Goal: Transaction & Acquisition: Download file/media

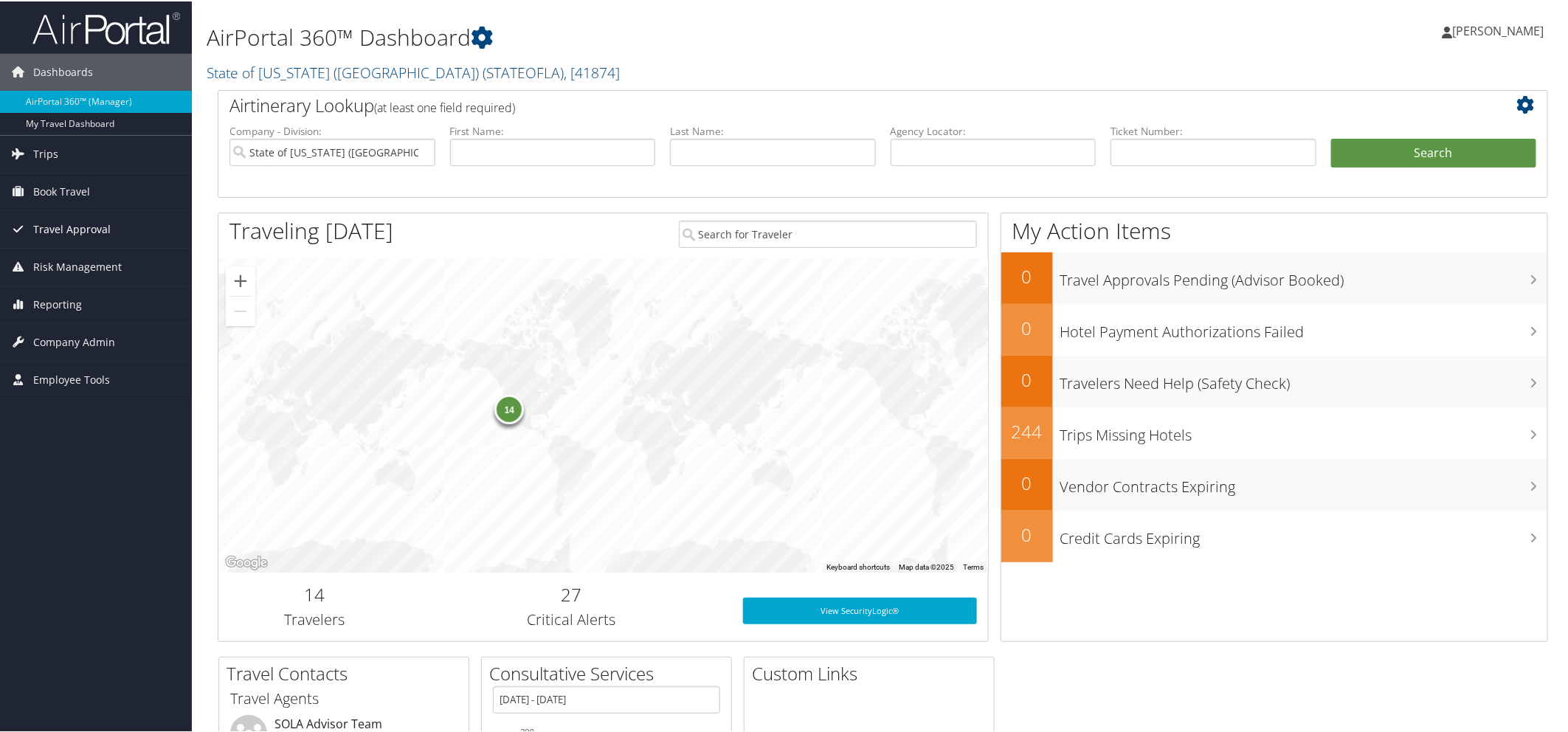
click at [93, 224] on span "Travel Approval" at bounding box center [72, 227] width 77 height 37
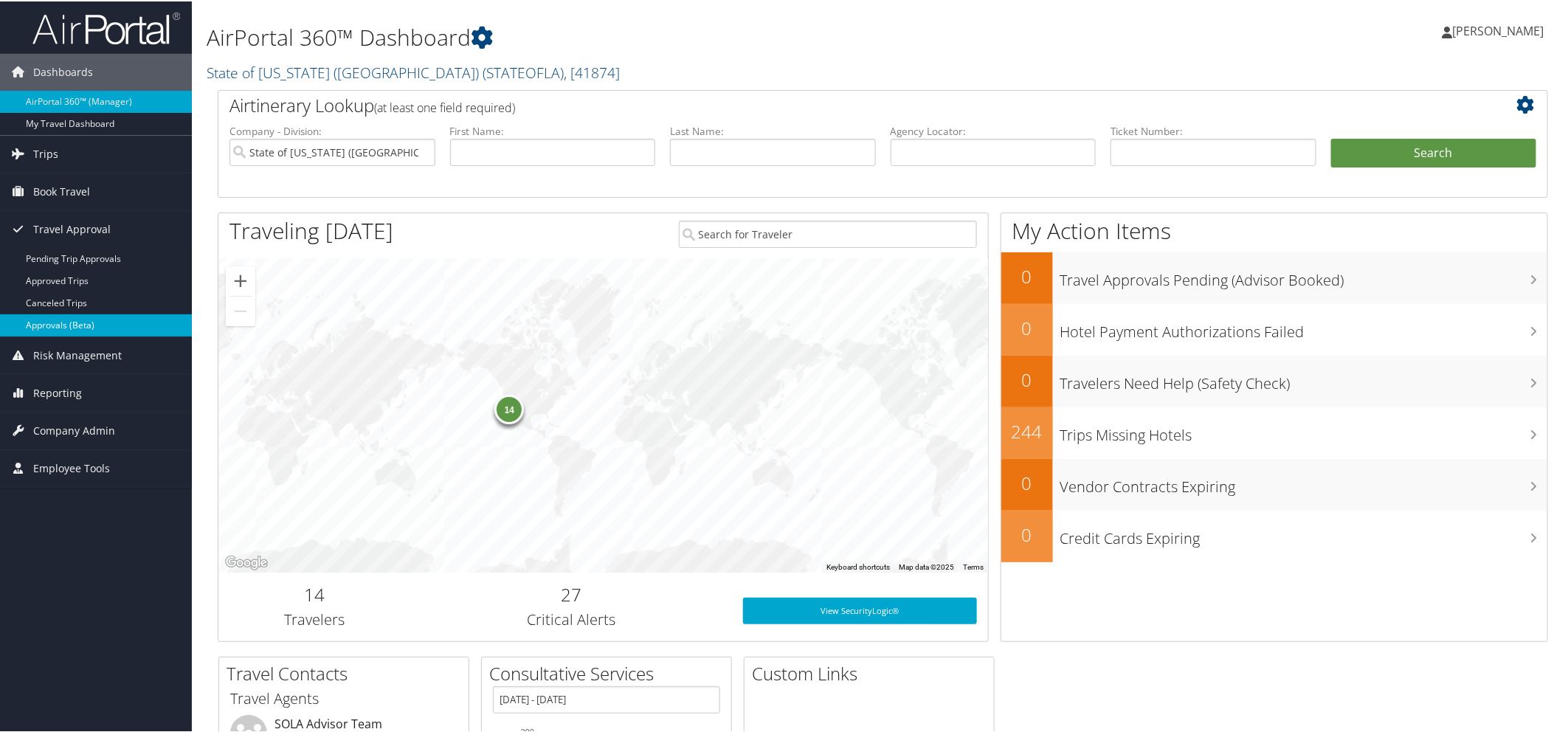
click at [75, 321] on link "Approvals (Beta)" at bounding box center [95, 323] width 192 height 22
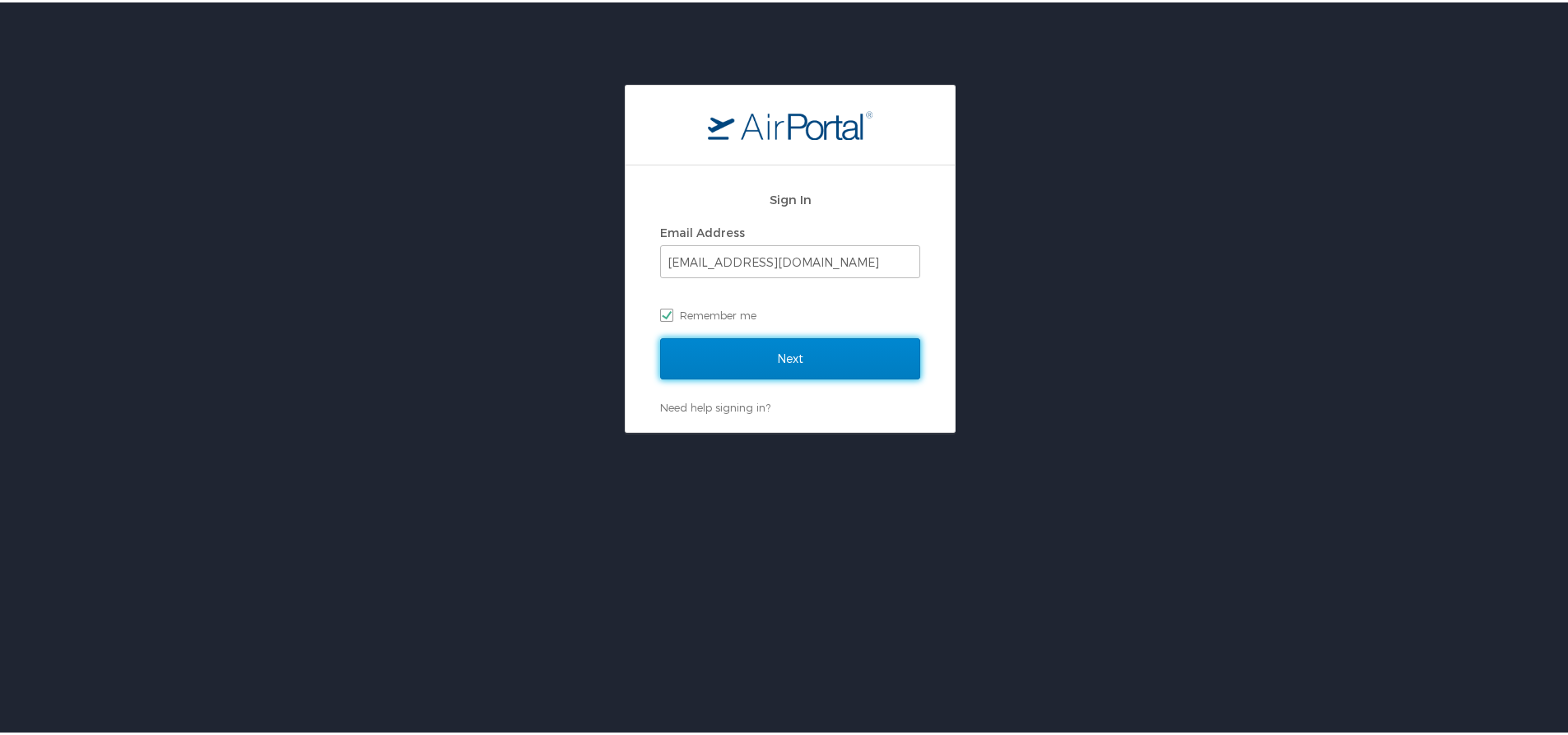
click at [731, 356] on input "Next" at bounding box center [790, 356] width 260 height 41
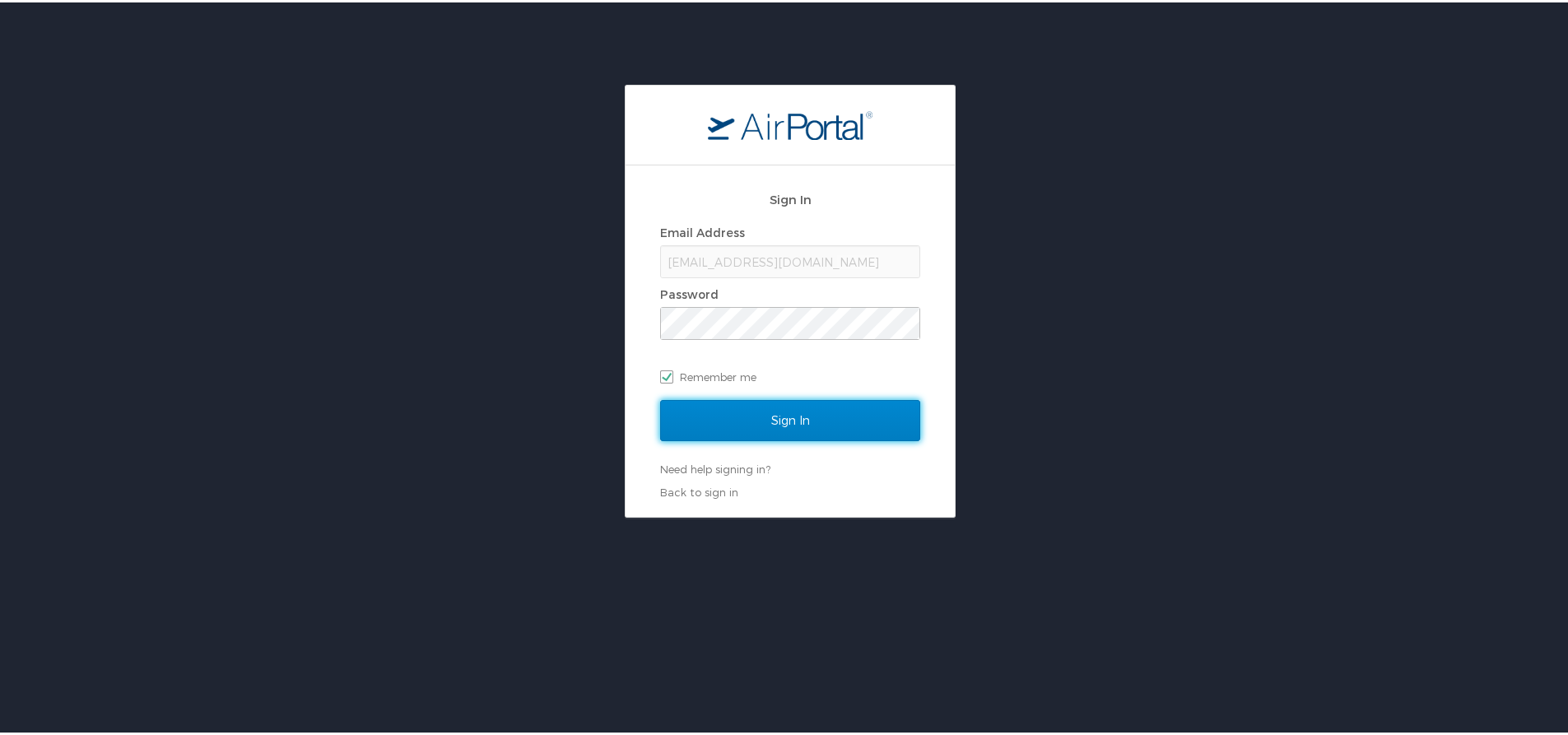
click at [727, 417] on input "Sign In" at bounding box center [790, 418] width 260 height 41
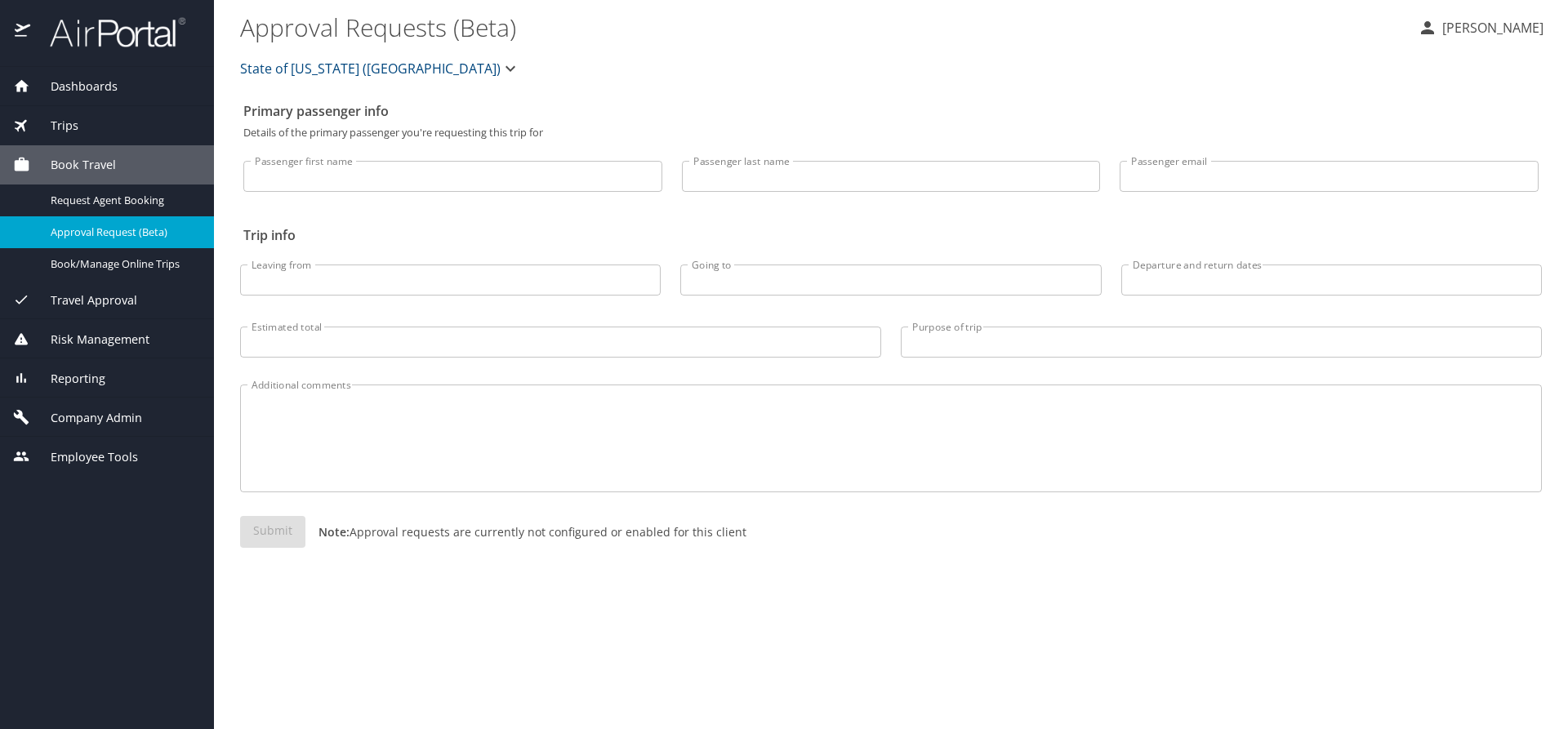
click at [87, 303] on span "Travel Approval" at bounding box center [84, 300] width 107 height 18
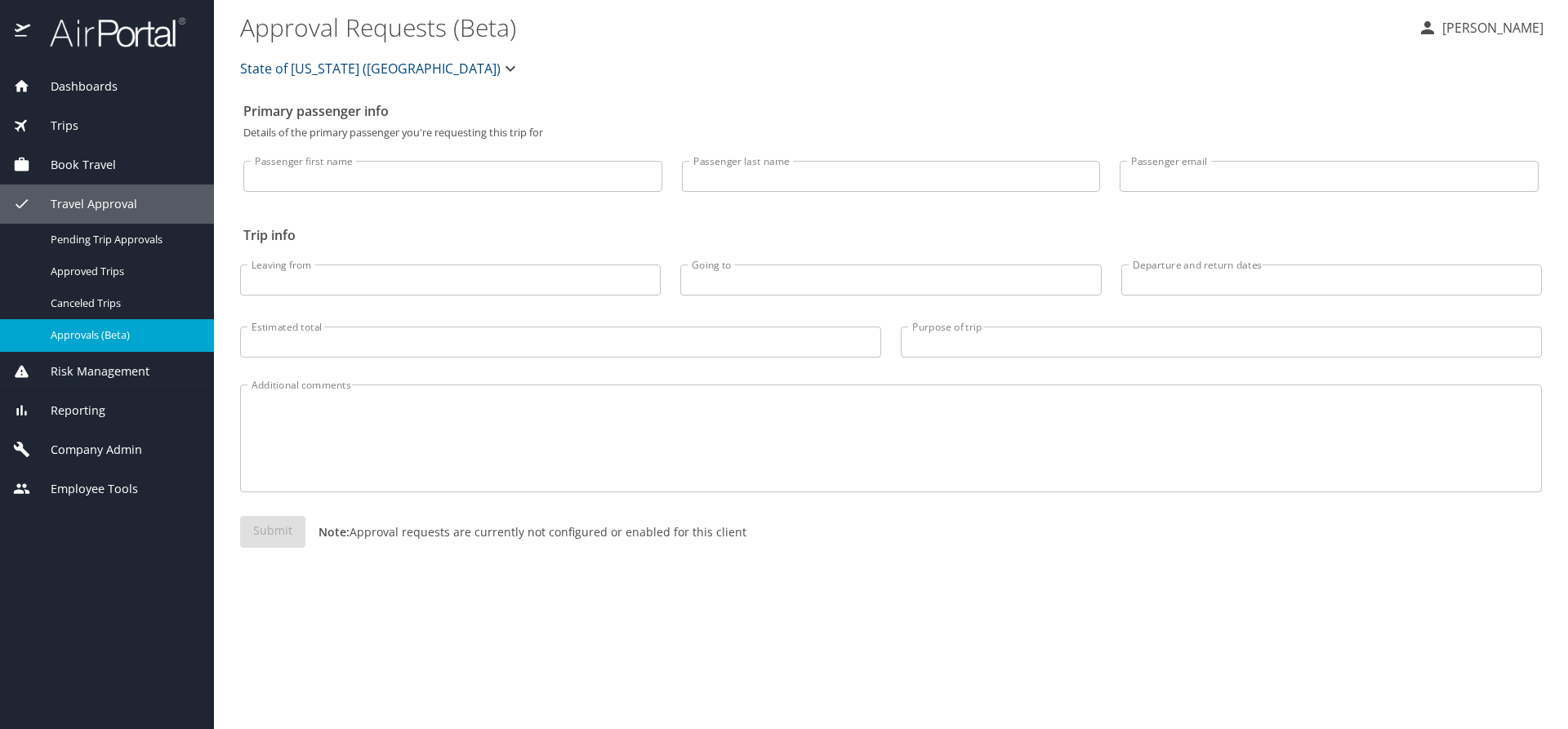
click at [98, 333] on span "Approvals (Beta)" at bounding box center [122, 335] width 144 height 15
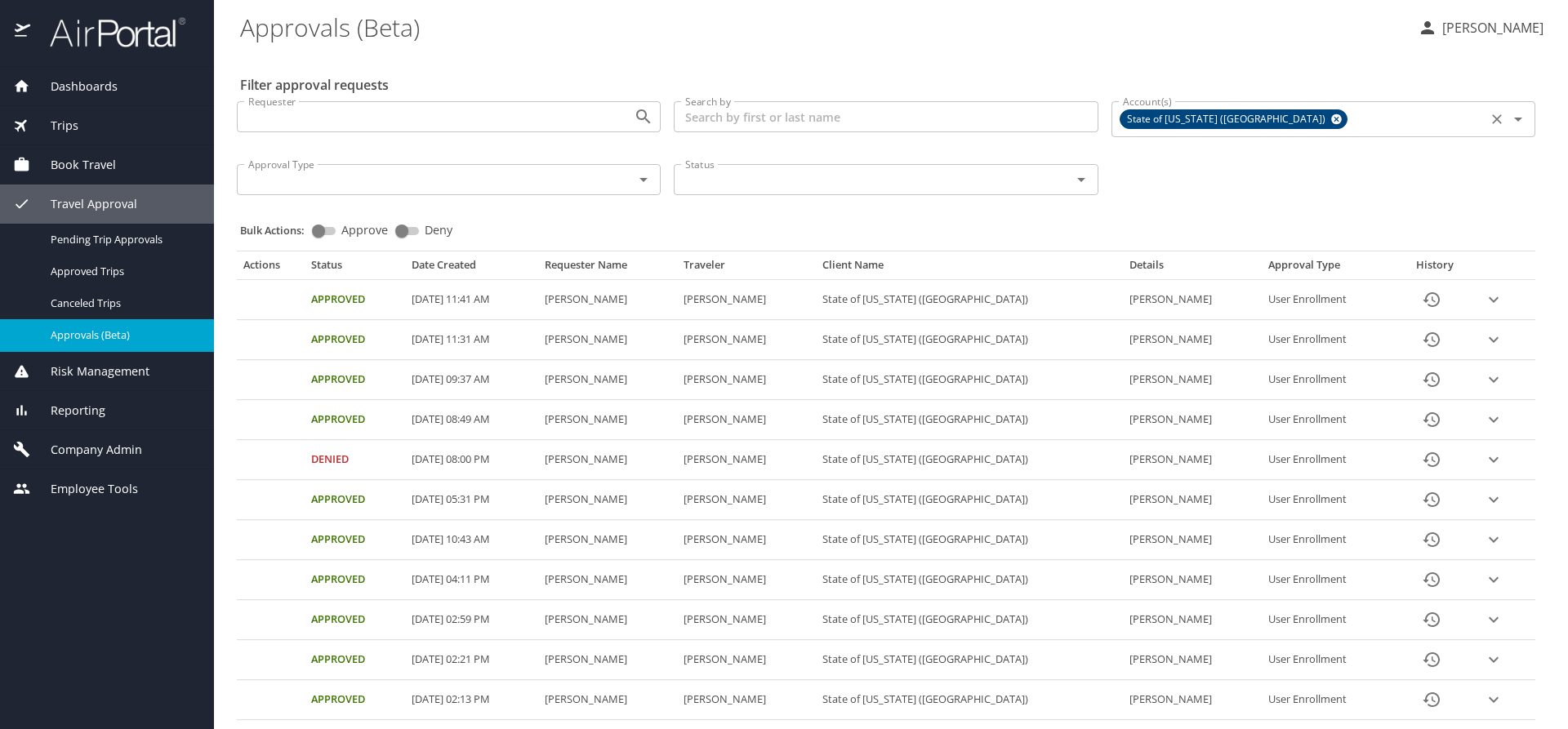
click at [1331, 113] on icon at bounding box center [1336, 119] width 12 height 18
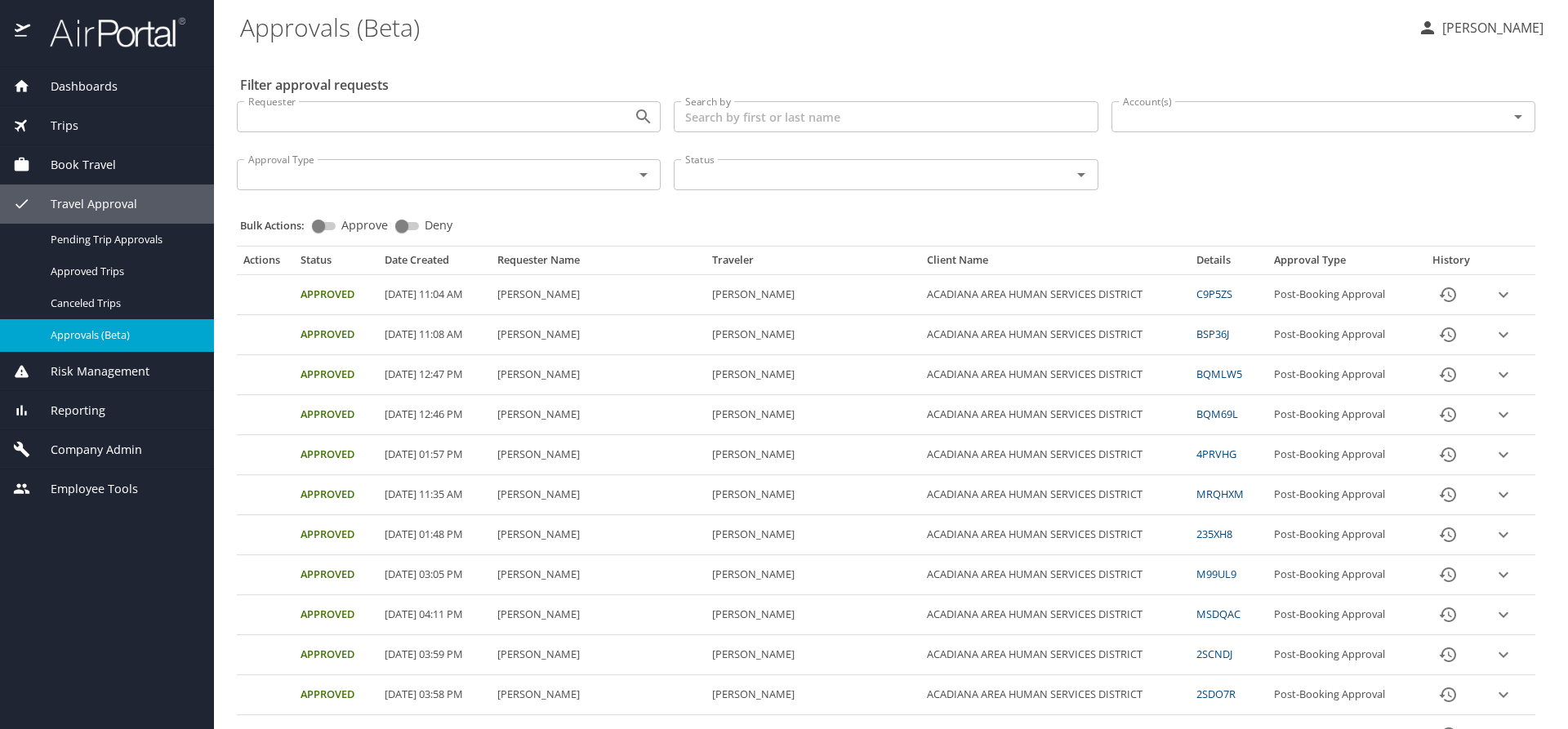
click at [1181, 123] on input "Account(s)" at bounding box center [1299, 117] width 366 height 22
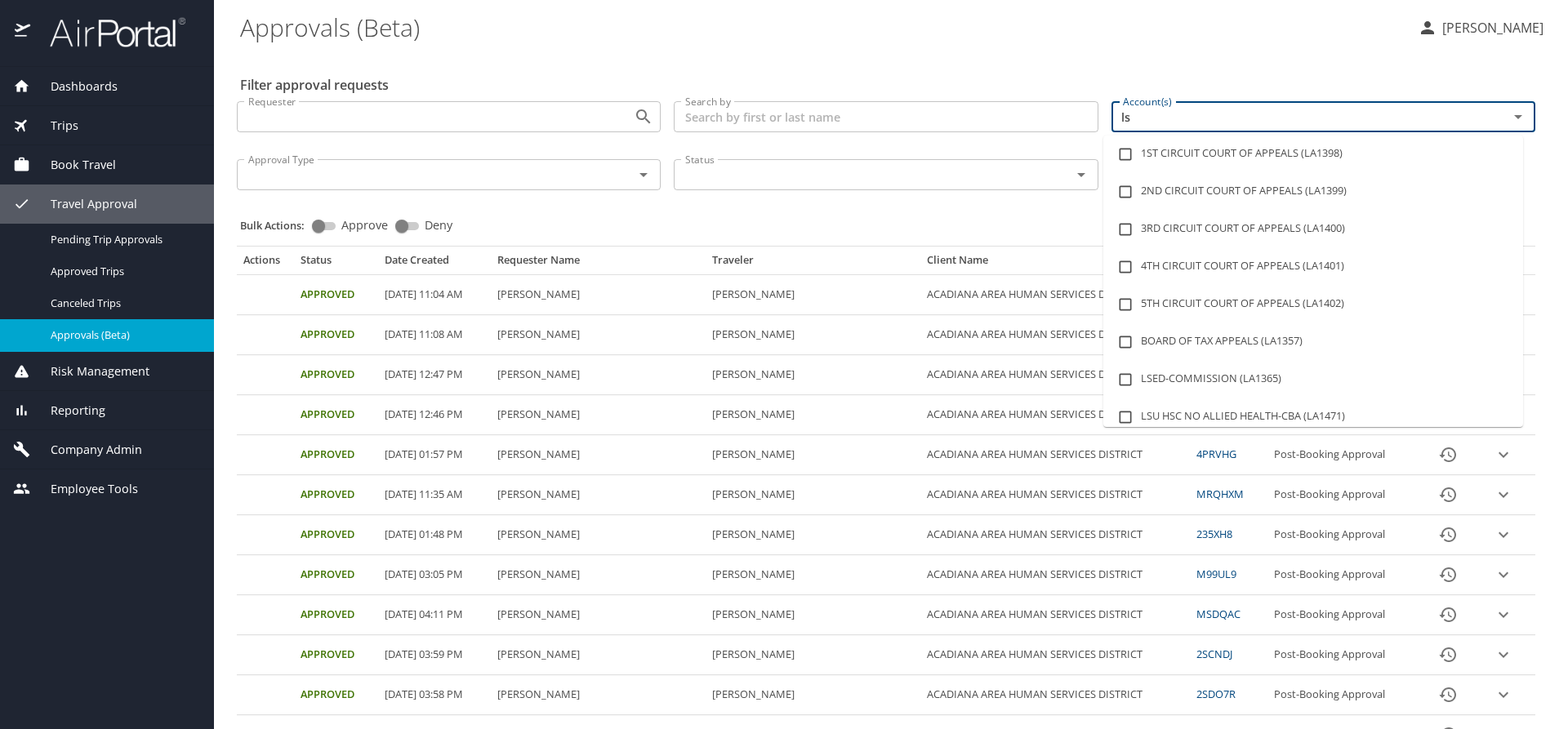
type input "lsu"
click at [1273, 368] on li "LSU LSU HEALTH SCIENCES CTR N O (LA1482)" at bounding box center [1313, 380] width 419 height 38
checkbox input "true"
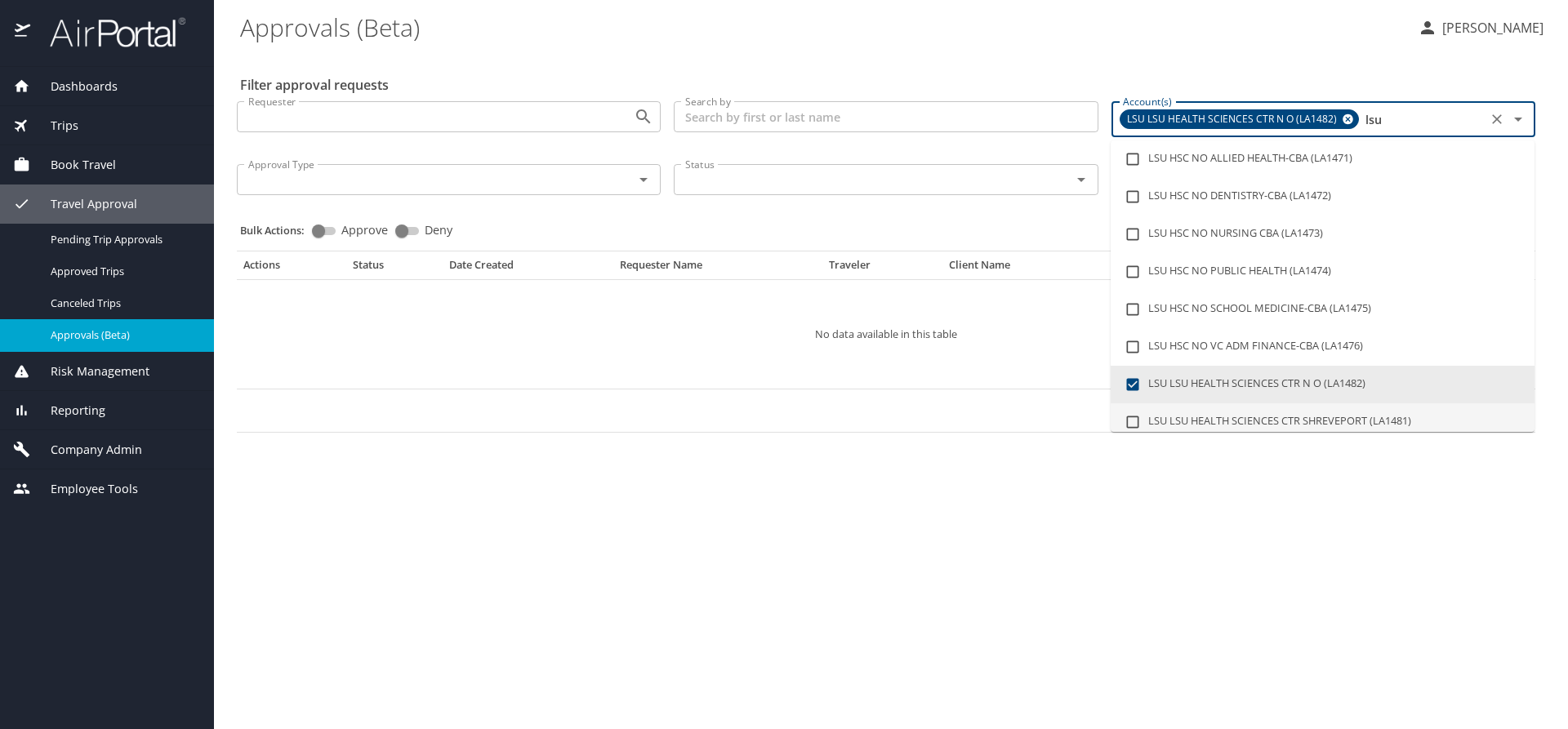
click at [1323, 424] on li "LSU LSU HEALTH SCIENCES CTR SHREVEPORT (LA1481)" at bounding box center [1323, 422] width 424 height 38
checkbox input "true"
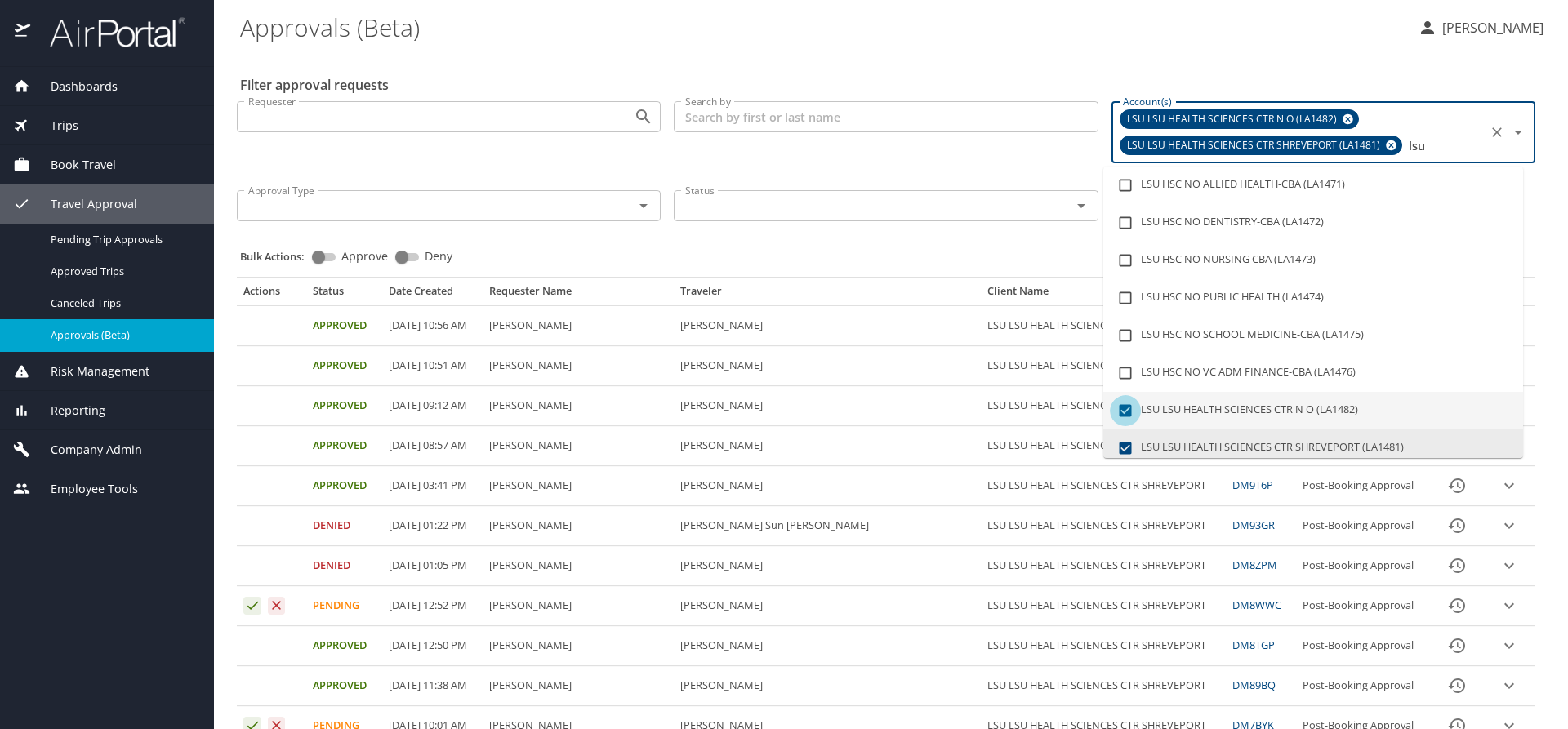
click at [1127, 409] on input "checkbox" at bounding box center [1125, 410] width 31 height 31
checkbox input "false"
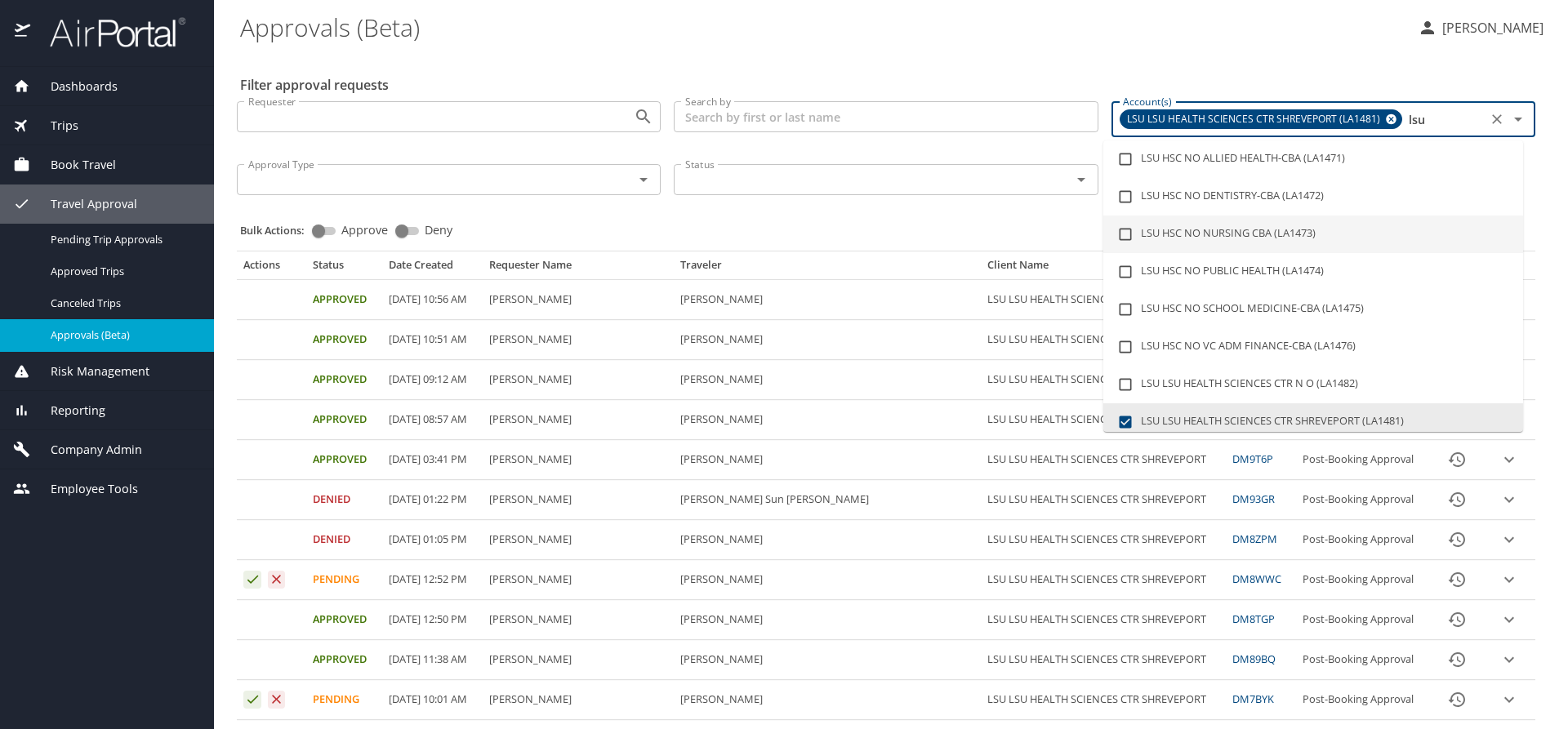
type input "lsu"
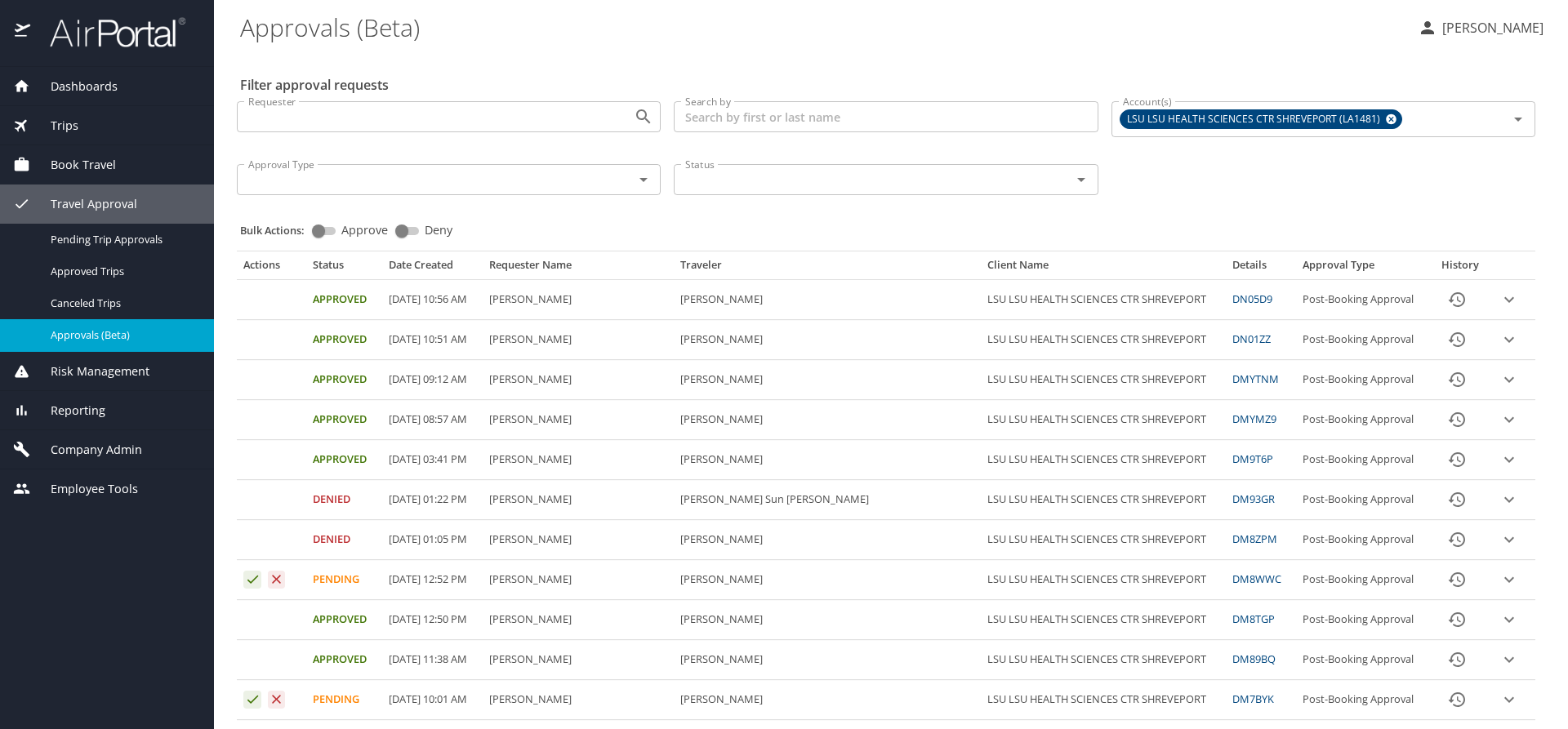
click at [925, 223] on div "Bulk Actions: Approve Deny" at bounding box center [890, 223] width 1301 height 36
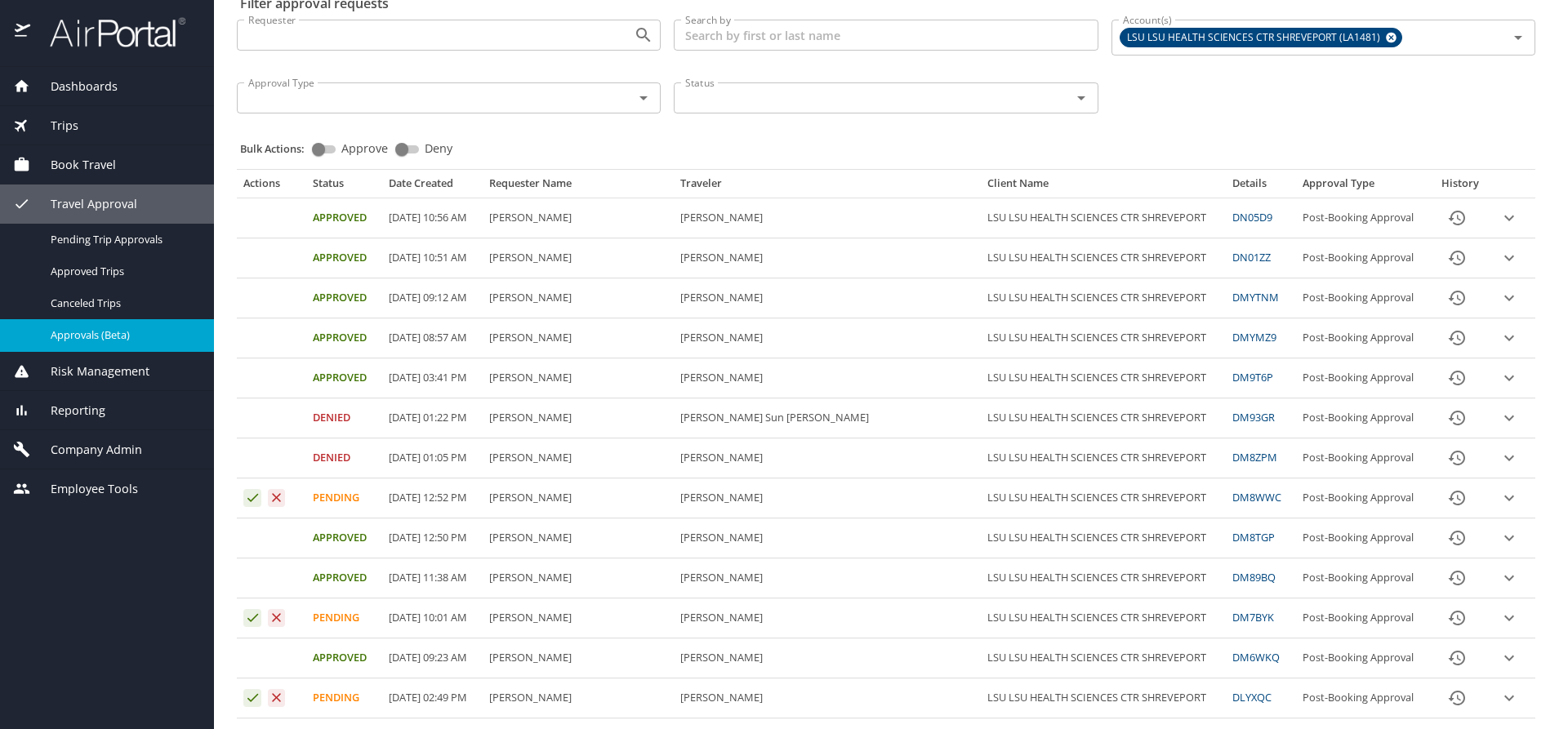
scroll to position [163, 0]
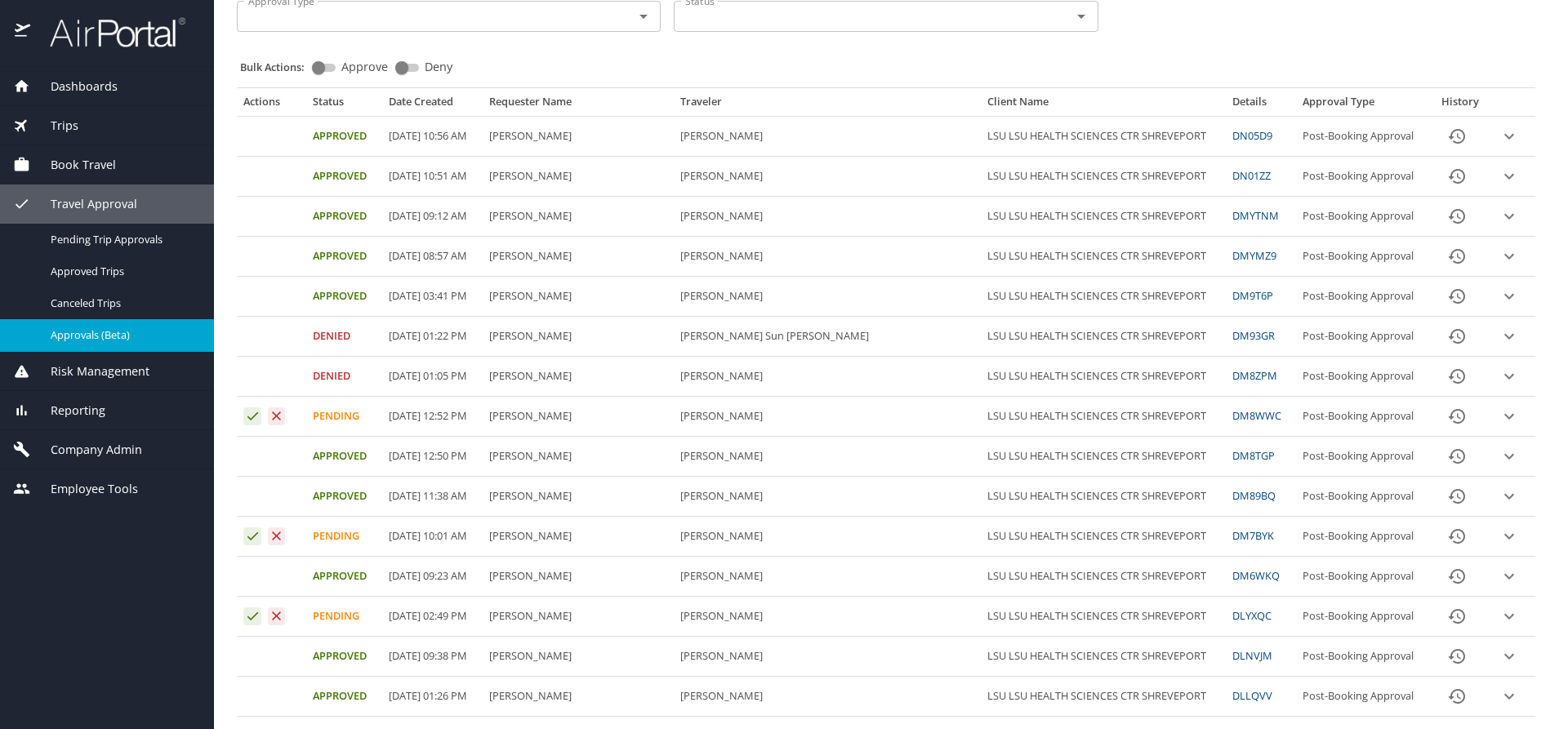
click at [1504, 537] on icon "expand row" at bounding box center [1509, 537] width 9 height 6
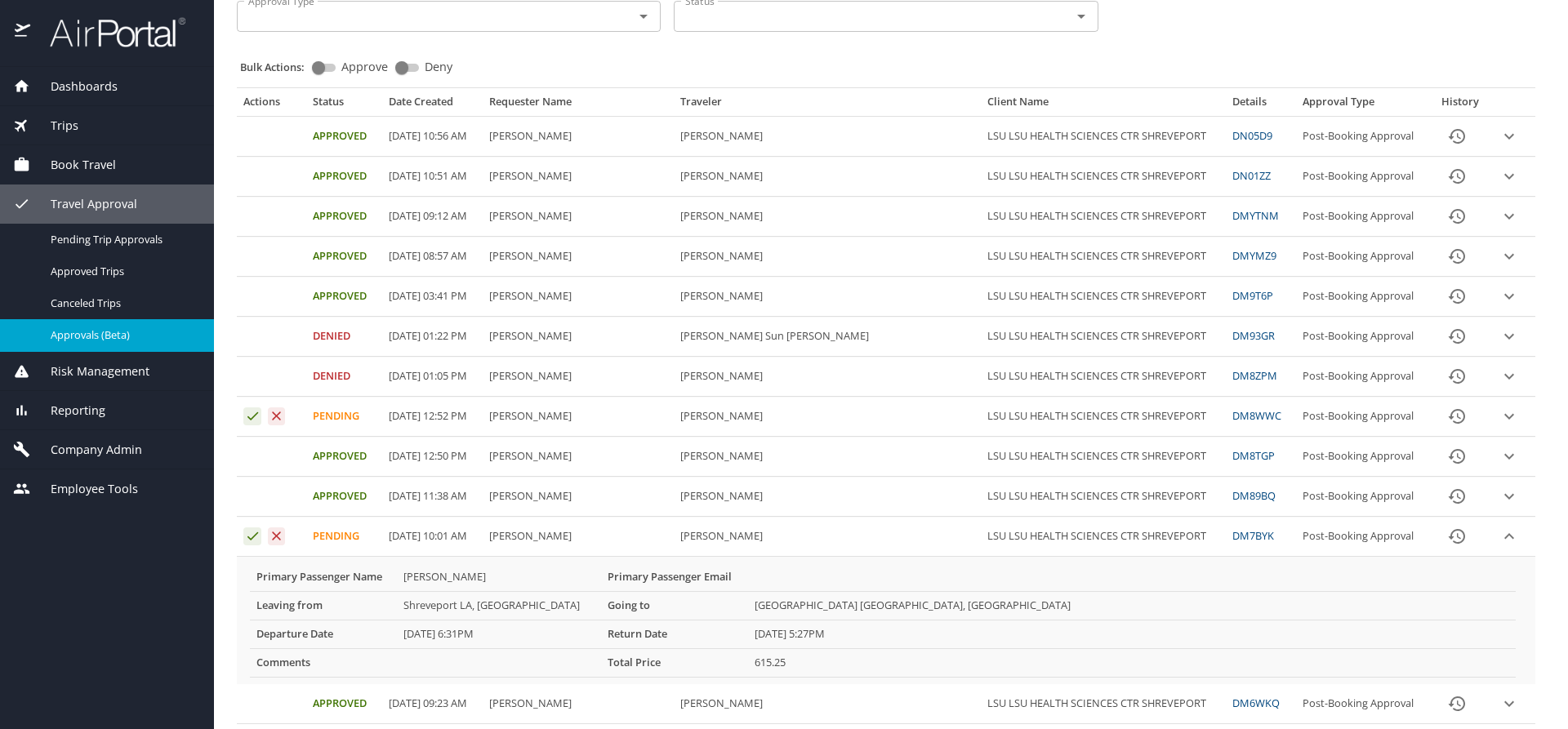
click at [79, 92] on span "Dashboards" at bounding box center [74, 86] width 88 height 18
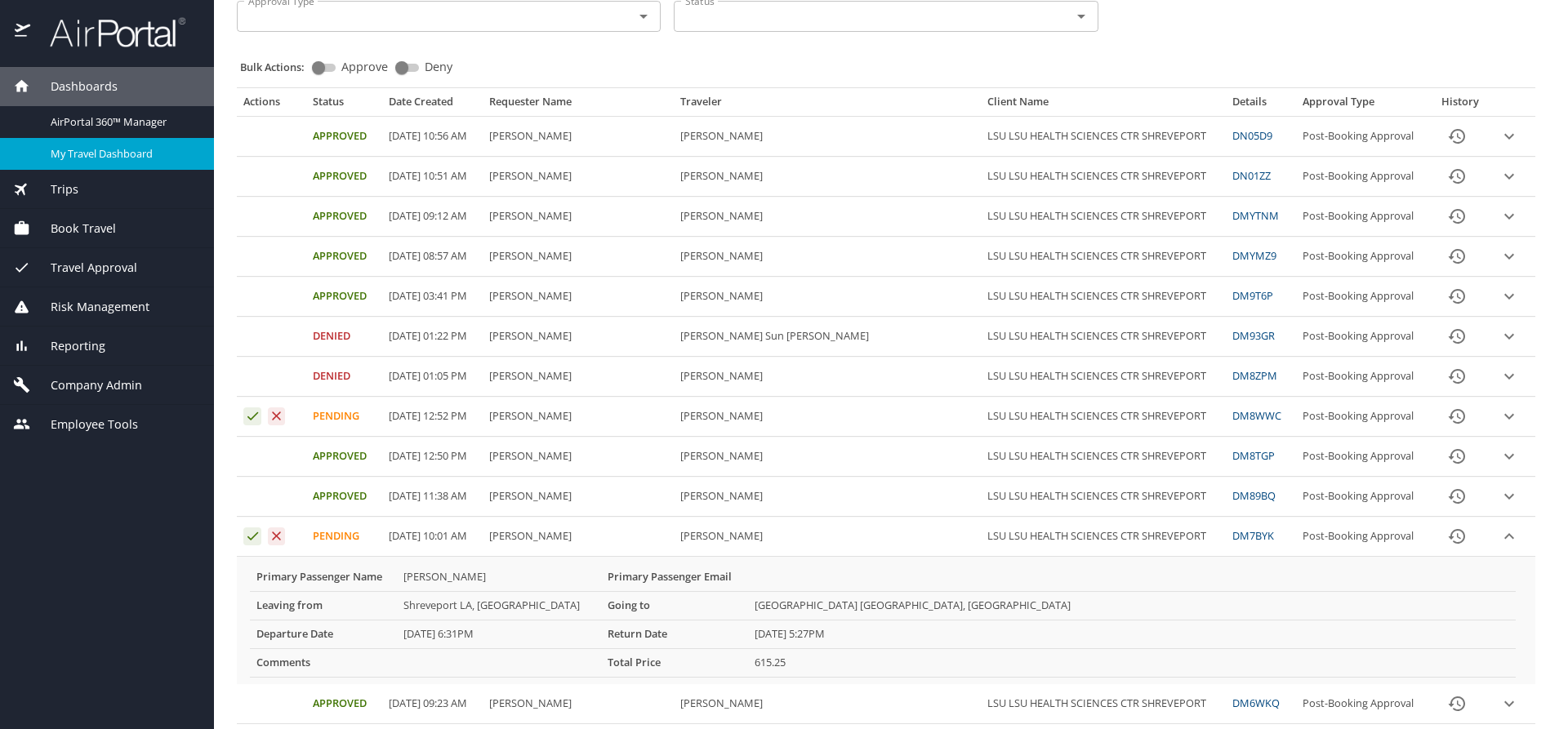
click at [120, 152] on span "My Travel Dashboard" at bounding box center [122, 154] width 144 height 15
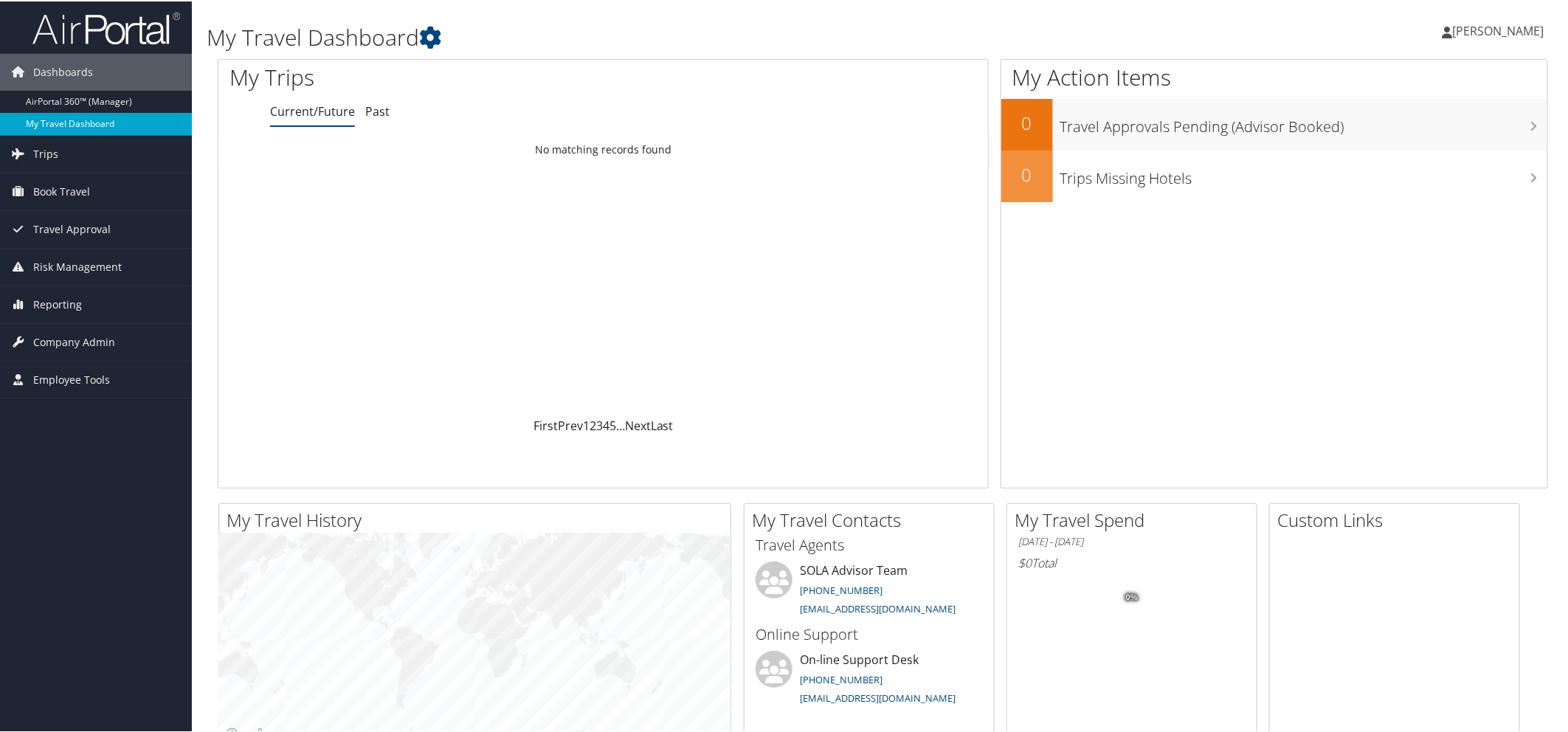
click at [71, 117] on link "My Travel Dashboard" at bounding box center [95, 123] width 192 height 22
click at [50, 152] on span "Trips" at bounding box center [45, 152] width 25 height 37
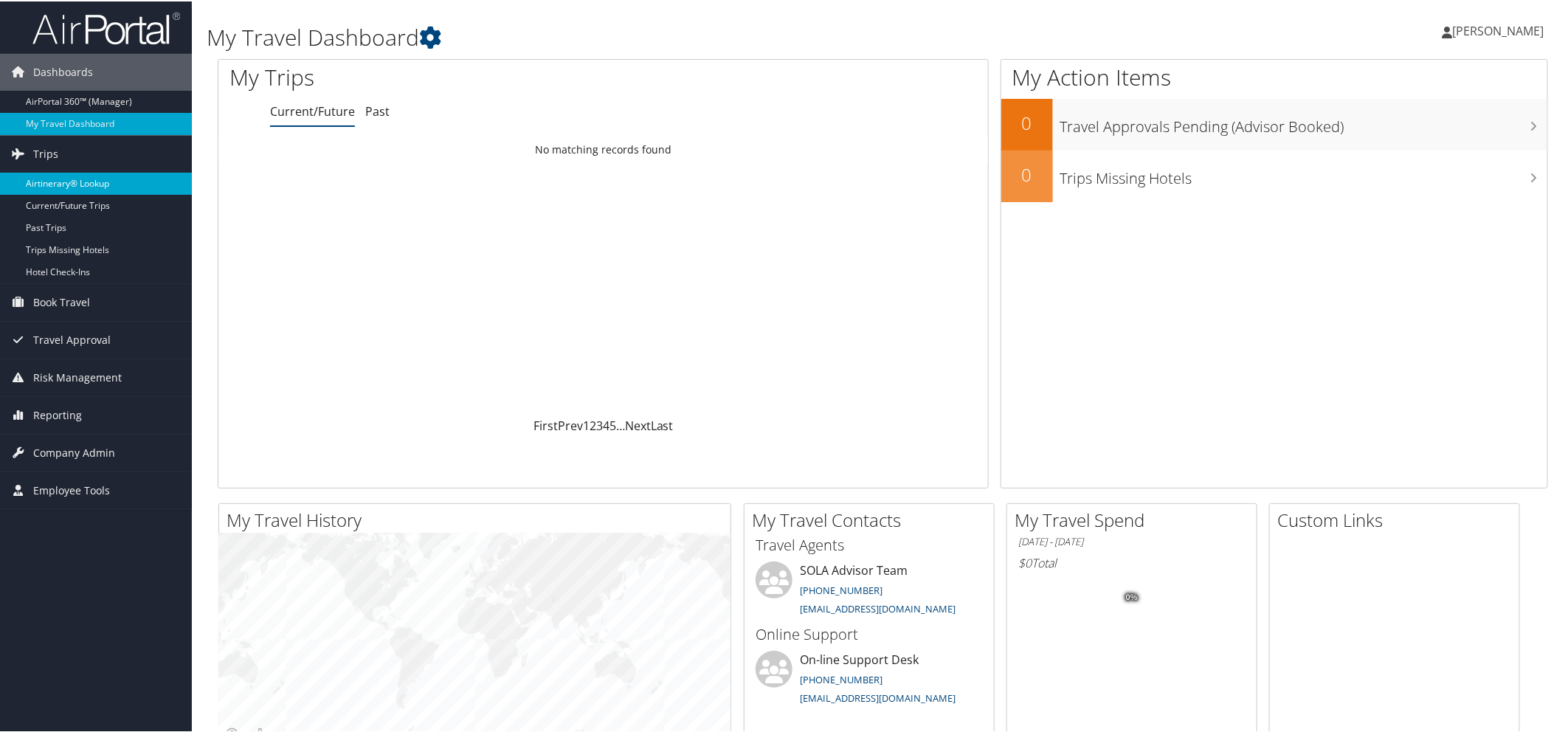
click at [83, 180] on link "Airtinerary® Lookup" at bounding box center [95, 182] width 192 height 22
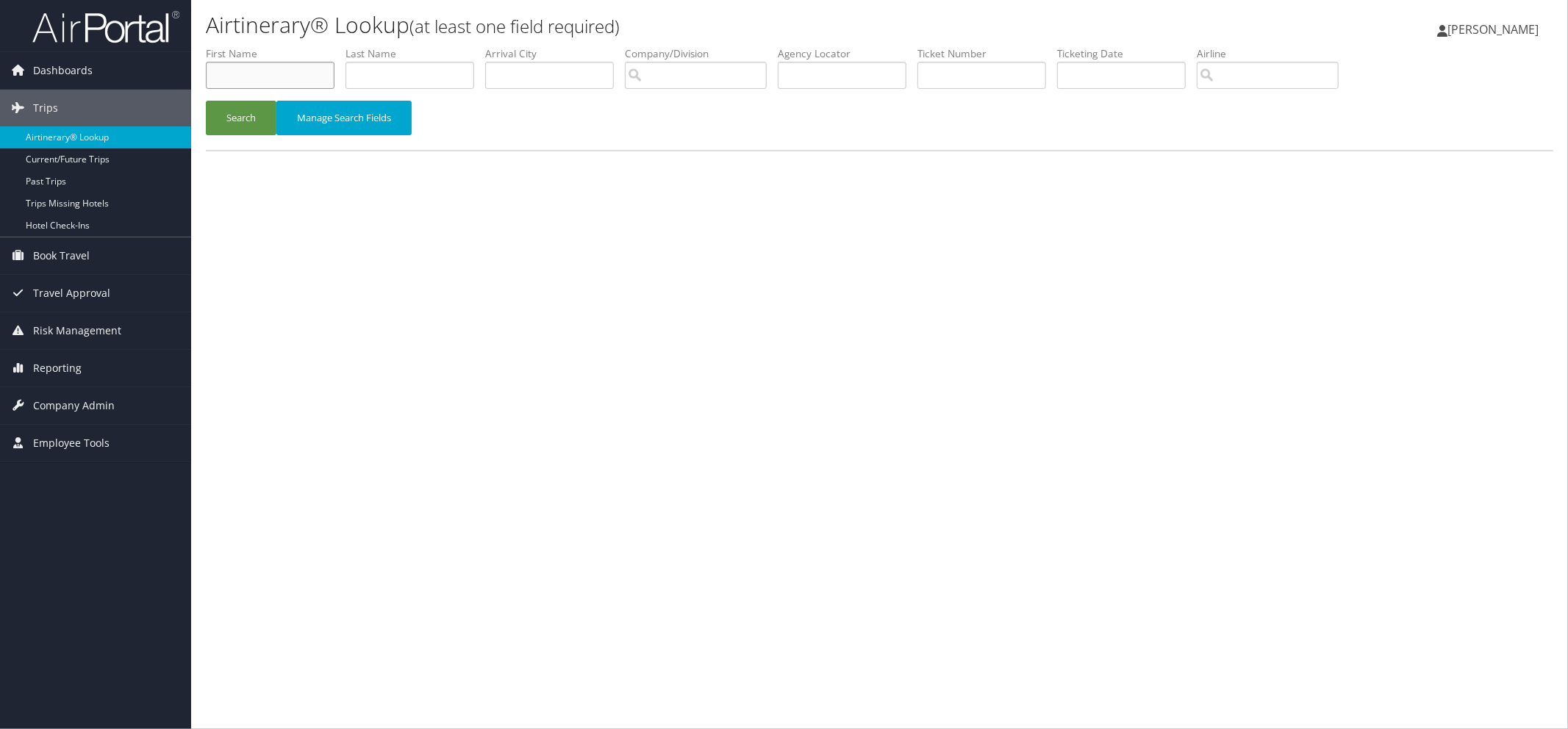
click at [294, 75] on input "text" at bounding box center [271, 75] width 129 height 27
click at [258, 121] on button "Search" at bounding box center [241, 118] width 70 height 35
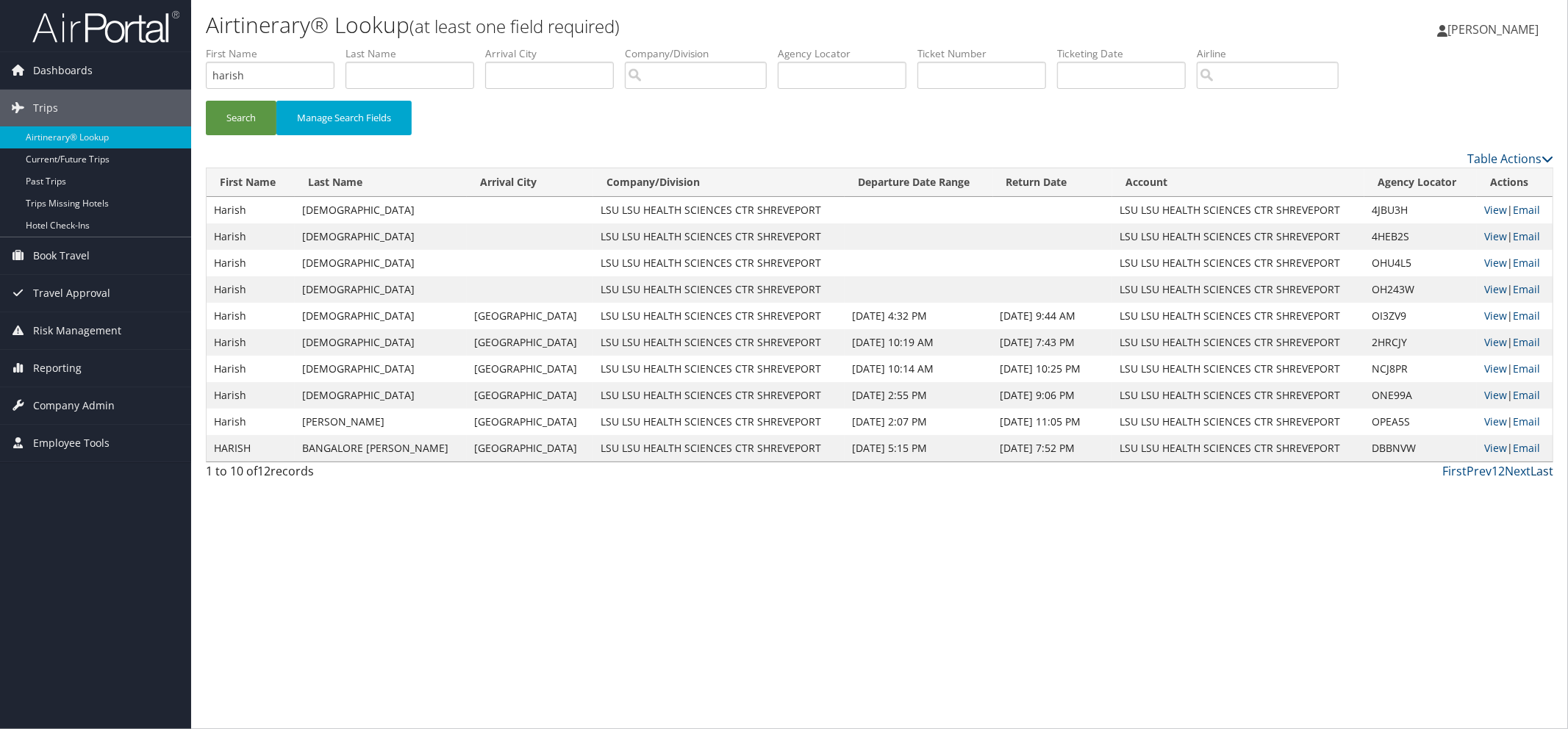
click at [1540, 469] on link "Last" at bounding box center [1541, 470] width 23 height 16
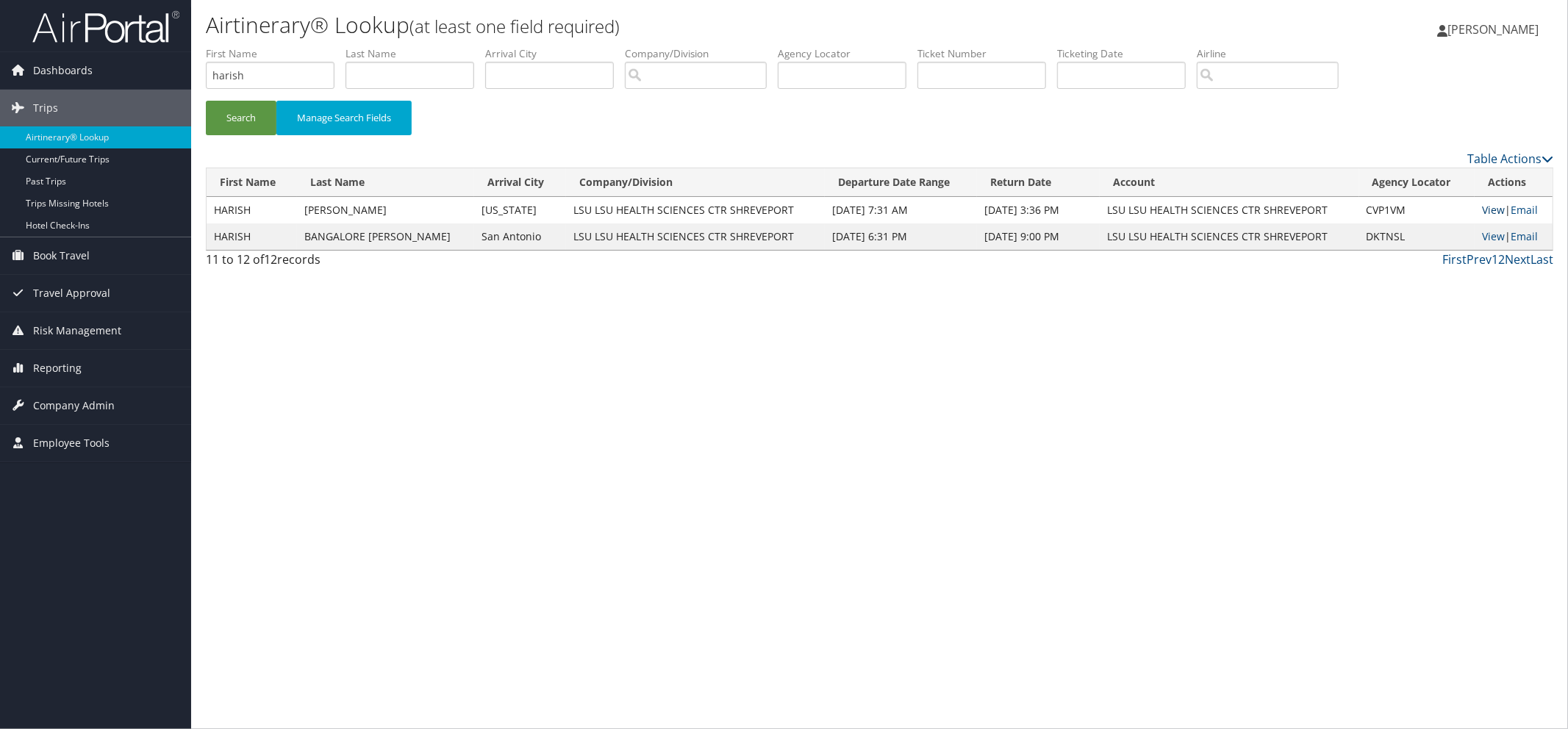
click at [1487, 209] on link "View" at bounding box center [1493, 209] width 23 height 14
drag, startPoint x: 310, startPoint y: 78, endPoint x: 134, endPoint y: 75, distance: 176.0
click at [135, 75] on div "Dashboards AirPortal 360™ (Manager) My Travel Dashboard Trips Airtinerary® Look…" at bounding box center [784, 364] width 1568 height 729
click at [228, 119] on button "Search" at bounding box center [241, 118] width 70 height 35
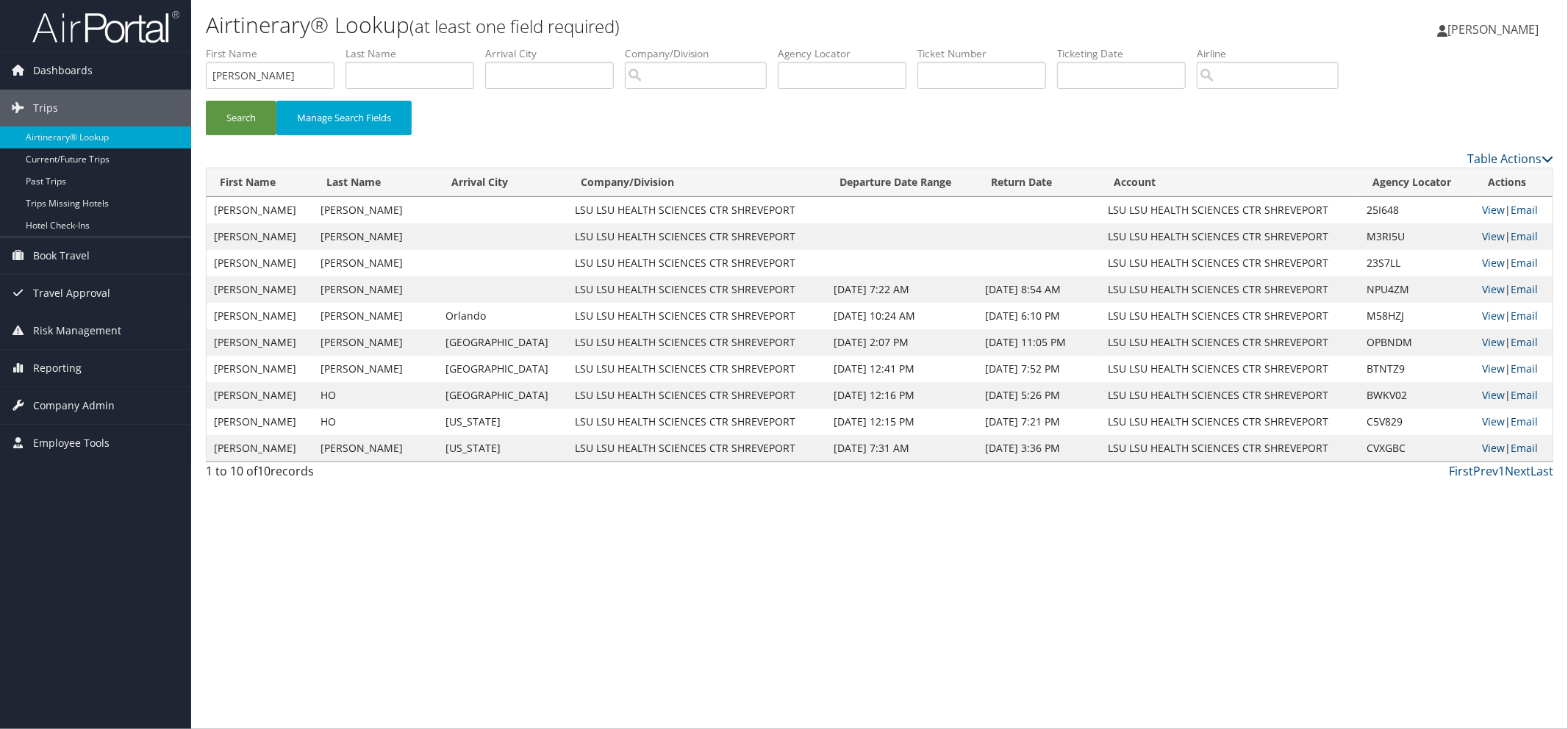
click at [1482, 445] on link "View" at bounding box center [1493, 448] width 23 height 14
drag, startPoint x: 317, startPoint y: 75, endPoint x: 160, endPoint y: 64, distance: 157.4
click at [160, 64] on div "Dashboards AirPortal 360™ (Manager) My Travel Dashboard Trips Airtinerary® Look…" at bounding box center [784, 364] width 1568 height 729
click at [238, 114] on button "Search" at bounding box center [241, 118] width 70 height 35
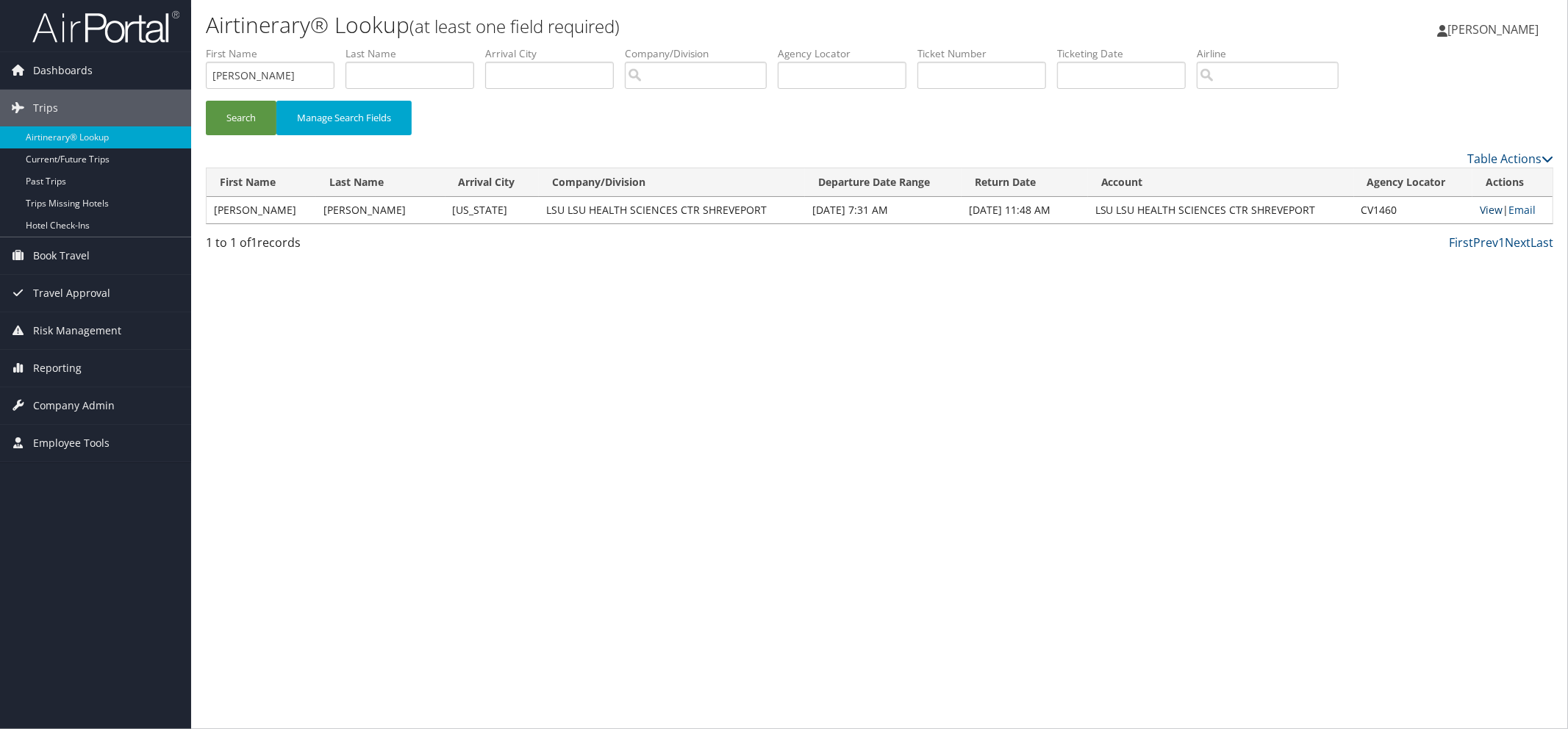
click at [1488, 210] on link "View" at bounding box center [1491, 209] width 23 height 14
drag, startPoint x: 300, startPoint y: 74, endPoint x: 102, endPoint y: 53, distance: 199.1
click at [112, 64] on div "Dashboards AirPortal 360™ (Manager) My Travel Dashboard Trips Airtinerary® Look…" at bounding box center [784, 364] width 1568 height 729
type input "scott"
click at [228, 120] on button "Search" at bounding box center [241, 118] width 70 height 35
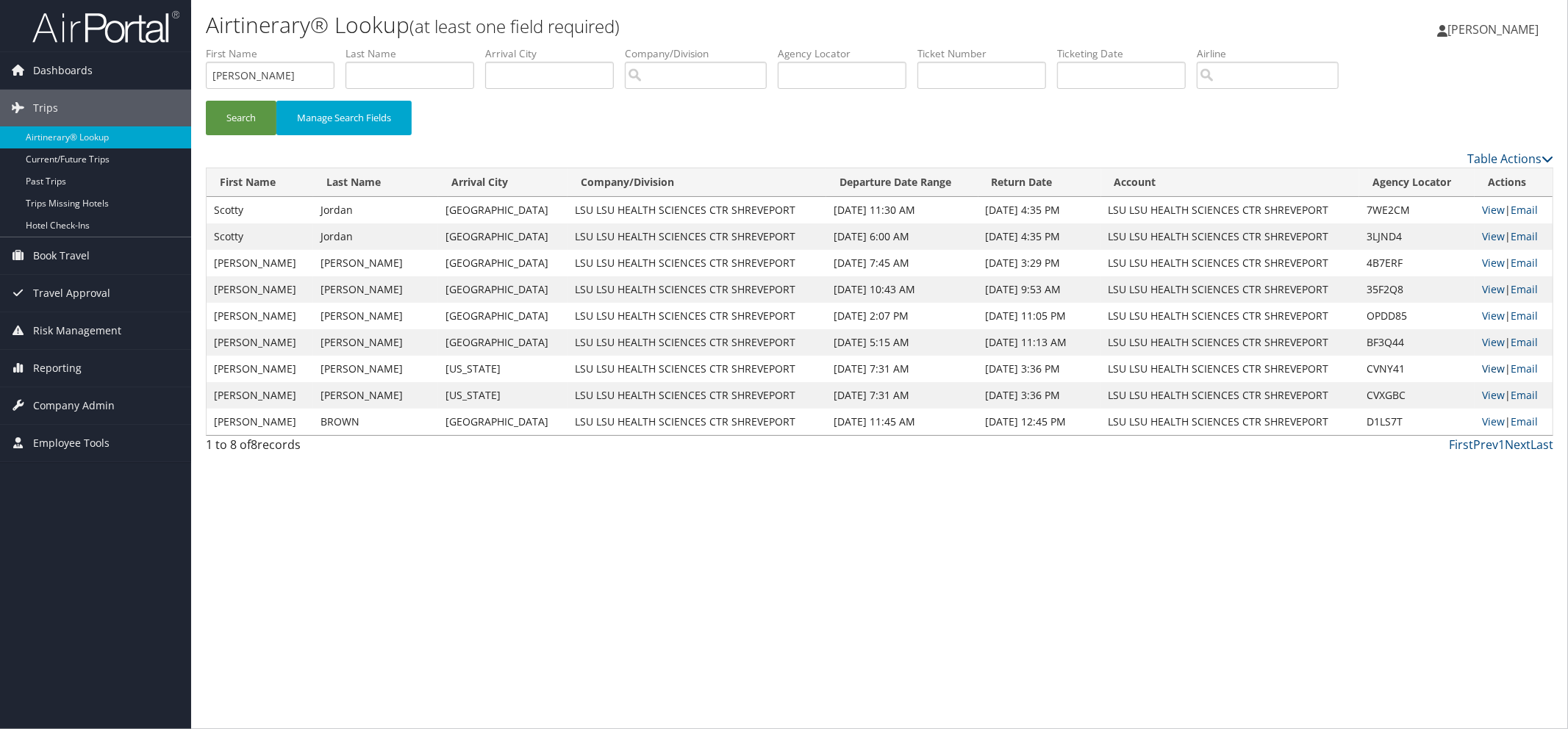
click at [1491, 365] on link "View" at bounding box center [1493, 368] width 23 height 14
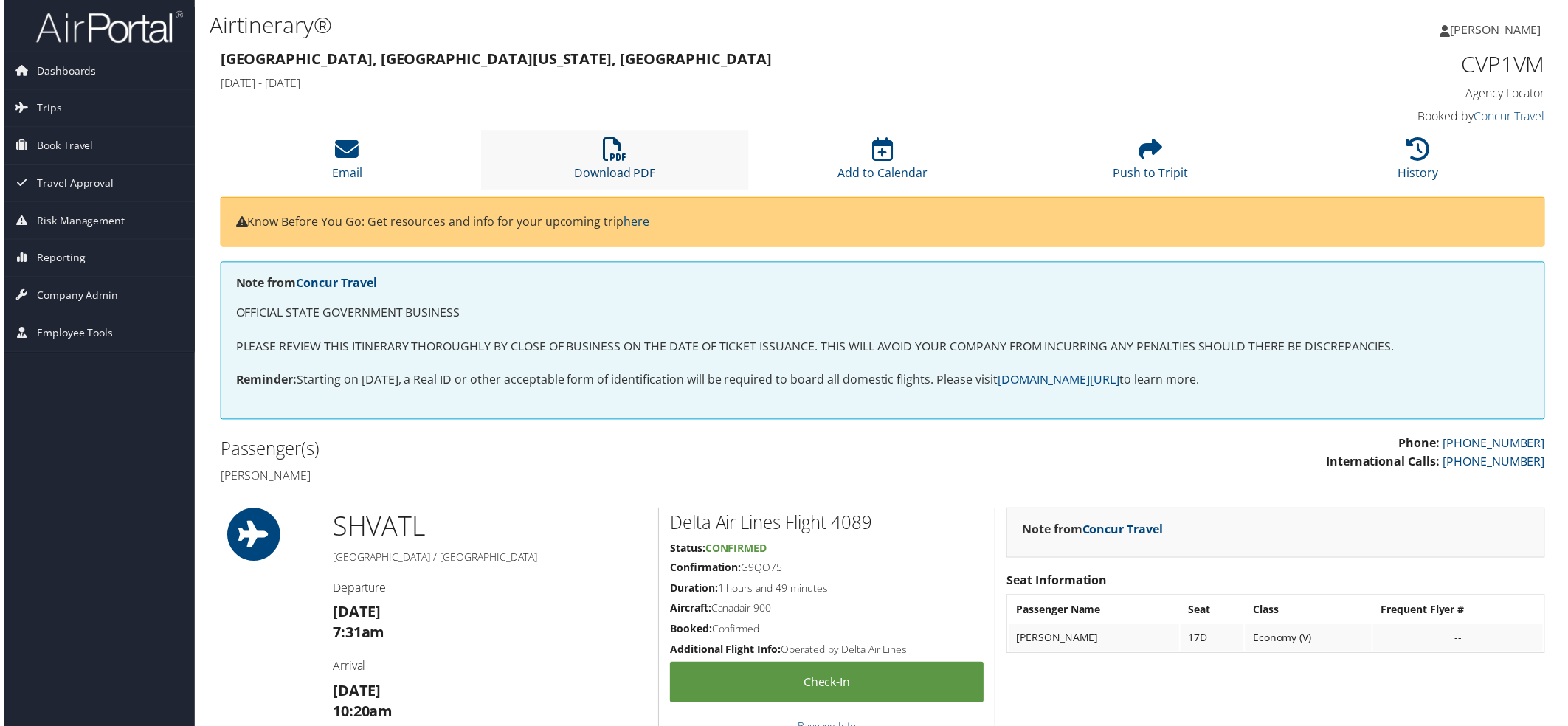
click at [628, 174] on link "Download PDF" at bounding box center [613, 164] width 82 height 36
click at [515, 171] on li "Download PDF" at bounding box center [614, 160] width 269 height 60
click at [594, 173] on link "Download PDF" at bounding box center [613, 164] width 82 height 36
click at [599, 172] on link "Download PDF" at bounding box center [613, 164] width 82 height 36
click at [615, 164] on link "Download PDF" at bounding box center [613, 164] width 82 height 36
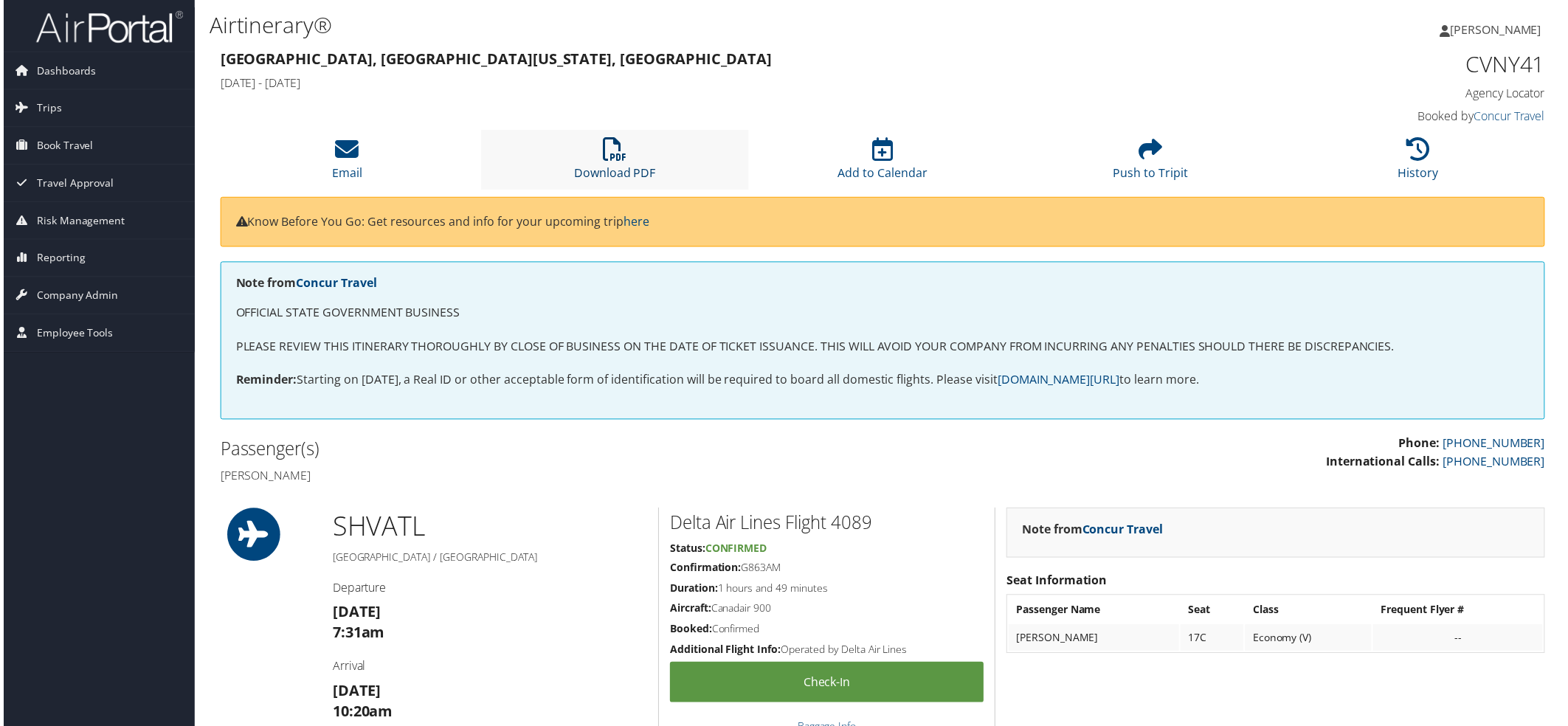
click at [605, 174] on link "Download PDF" at bounding box center [613, 164] width 82 height 36
